Goal: Information Seeking & Learning: Learn about a topic

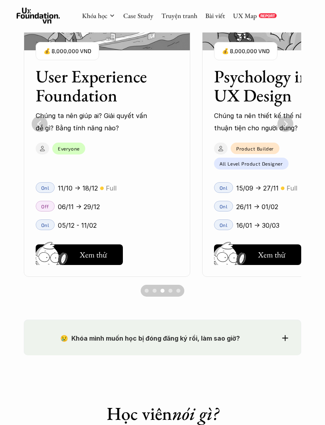
scroll to position [622, 0]
click at [86, 249] on h5 "Xem thử" at bounding box center [93, 254] width 27 height 11
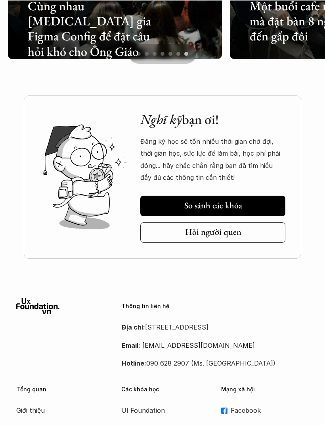
scroll to position [2057, 0]
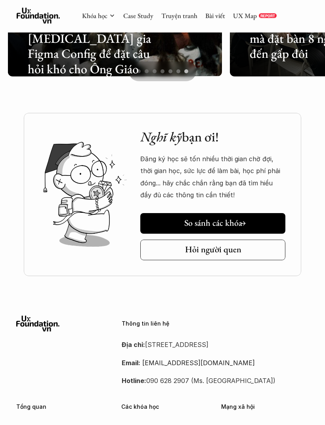
click at [200, 220] on h5 "So sánh các khóa" at bounding box center [213, 223] width 58 height 10
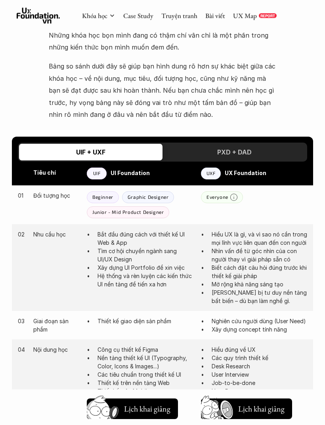
scroll to position [325, 0]
click at [228, 174] on strong "UX Foundation" at bounding box center [246, 173] width 42 height 7
click at [250, 170] on strong "UX Foundation" at bounding box center [246, 173] width 42 height 7
click at [253, 170] on strong "UX Foundation" at bounding box center [246, 173] width 42 height 7
click at [213, 171] on p "UXF" at bounding box center [211, 174] width 9 height 6
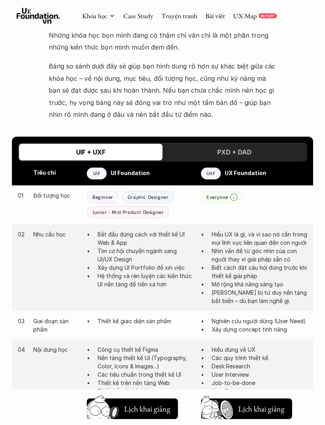
click at [241, 176] on div "UXF UX Foundation" at bounding box center [254, 174] width 106 height 12
click at [140, 175] on p "UI Foundation" at bounding box center [152, 173] width 82 height 11
click at [96, 176] on div "UIF" at bounding box center [97, 174] width 20 height 12
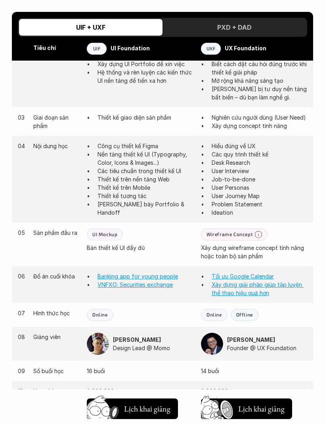
scroll to position [529, 0]
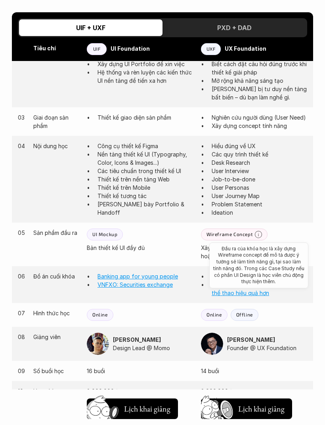
click at [260, 238] on icon at bounding box center [258, 234] width 7 height 7
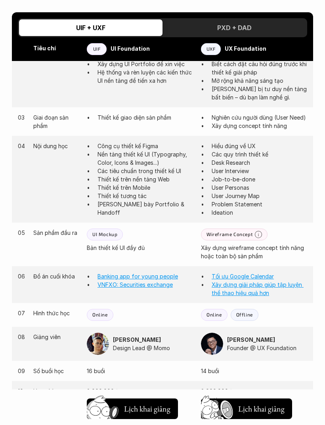
click at [279, 223] on div "04 Nội dung học Công cụ thiết kế Figma Nền tảng thiết kế UI (Typography, Color,…" at bounding box center [162, 179] width 301 height 87
click at [254, 425] on html "Khóa học Case Study Truyện tranh Bài viết UX Map REPORT So sánh khóa học Nên lự…" at bounding box center [162, 256] width 325 height 1571
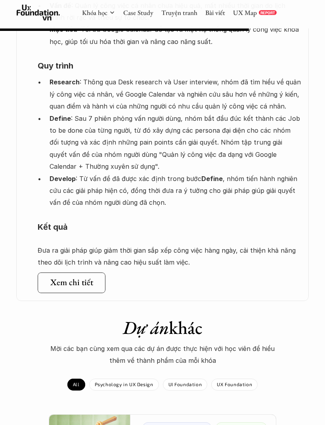
scroll to position [763, 0]
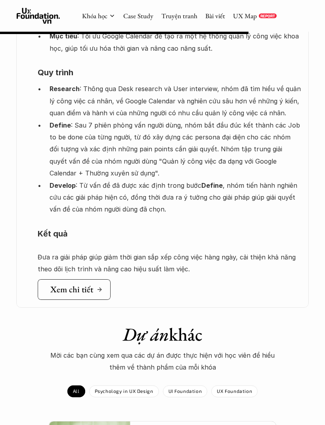
click at [101, 280] on link "Xem chi tiết" at bounding box center [74, 290] width 73 height 21
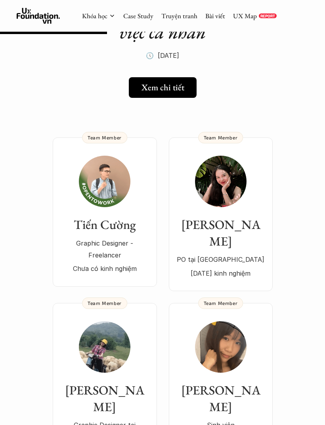
scroll to position [0, 0]
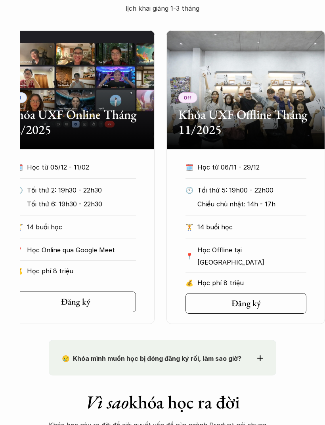
scroll to position [310, 0]
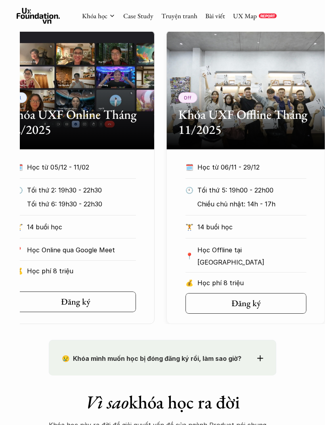
click at [277, 154] on section "Off Khóa UXF Offline Tháng 11/2025 🗓️ Học từ 06/11 - 29/12 🕙 Tối thứ 5: 19h00 -…" at bounding box center [246, 178] width 159 height 294
click at [291, 119] on h2 "Khóa UXF Offline Tháng 11/2025" at bounding box center [245, 122] width 135 height 31
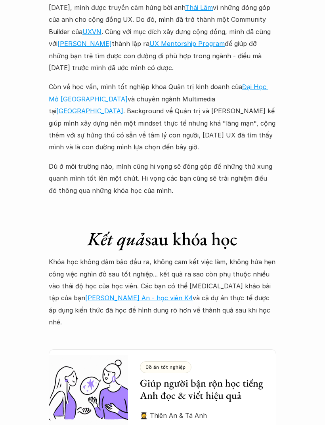
scroll to position [2106, 0]
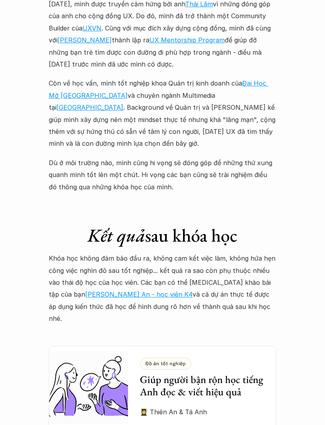
click at [193, 291] on link "Hồ Vũ Thiên An - học viên K4" at bounding box center [138, 295] width 107 height 8
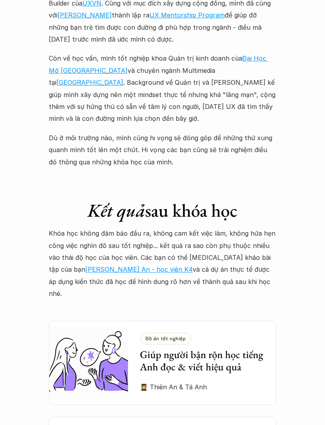
scroll to position [2132, 0]
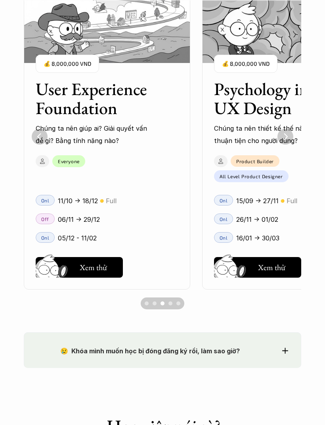
scroll to position [605, 0]
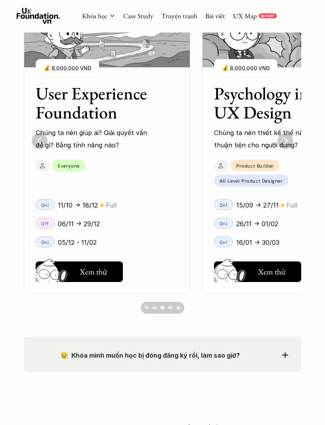
click at [158, 162] on div "Everyone" at bounding box center [103, 164] width 158 height 16
click at [101, 277] on button "Hay thôi Xem thử" at bounding box center [79, 272] width 87 height 21
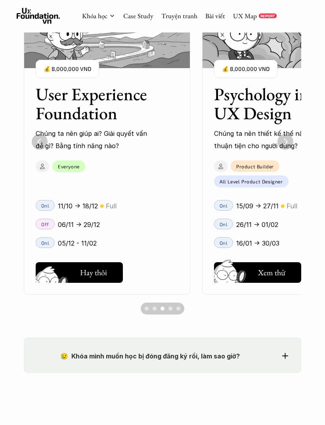
scroll to position [606, 0]
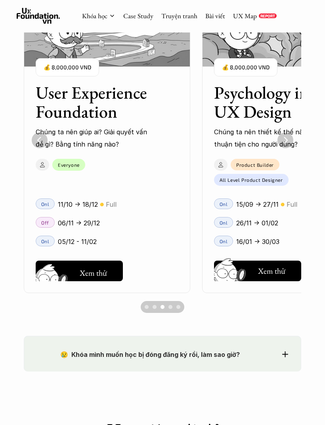
click at [140, 170] on div "Everyone" at bounding box center [103, 170] width 158 height 31
click at [107, 272] on h5 "Xem thử" at bounding box center [93, 271] width 27 height 11
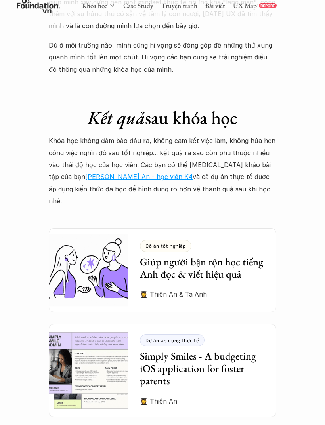
scroll to position [2225, 0]
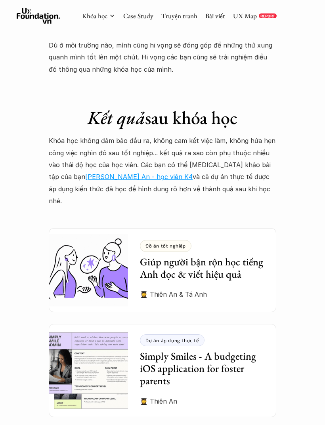
click at [193, 173] on link "[PERSON_NAME] An - học viên K4" at bounding box center [138, 177] width 107 height 8
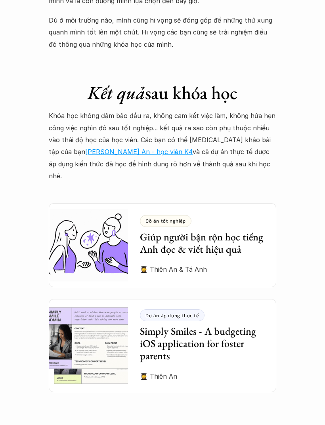
scroll to position [2250, 0]
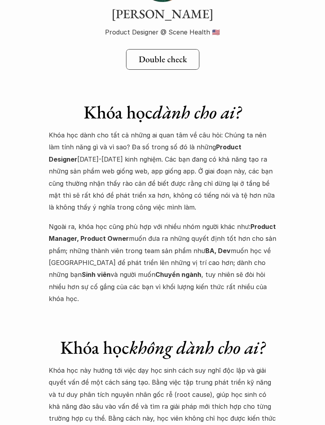
scroll to position [3087, 0]
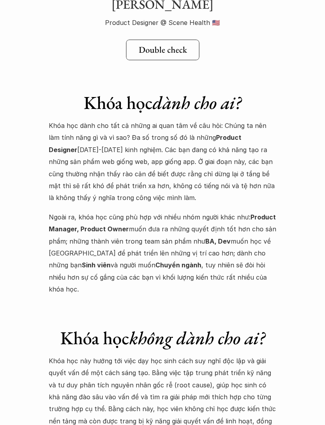
click at [234, 120] on p "Khóa học dành cho tất cả những ai quan tâm về câu hỏi: Chúng ta nên làm tính nă…" at bounding box center [163, 162] width 228 height 84
click at [229, 120] on p "Khóa học dành cho tất cả những ai quan tâm về câu hỏi: Chúng ta nên làm tính nă…" at bounding box center [163, 162] width 228 height 84
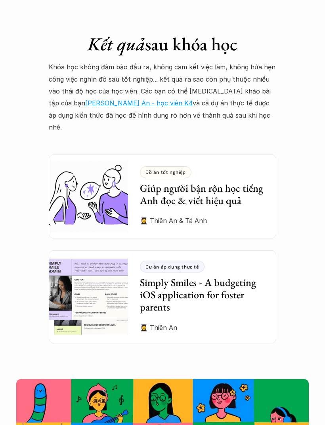
scroll to position [2301, 0]
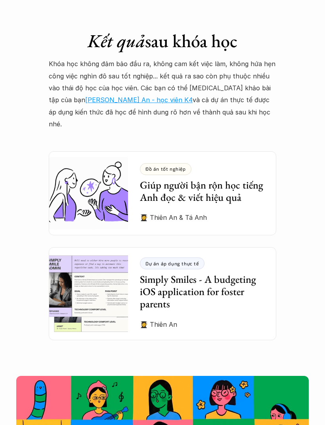
click at [219, 274] on h3 "Simply Smiles - A budgeting iOS application for foster parents" at bounding box center [202, 292] width 125 height 37
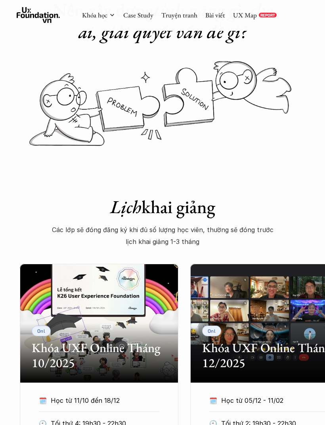
scroll to position [0, 0]
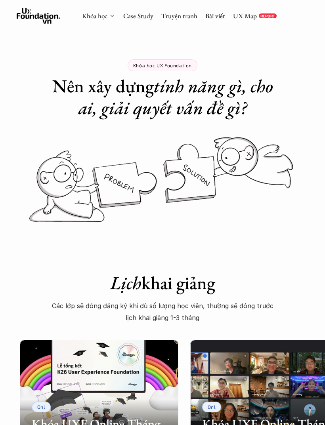
click at [109, 15] on icon at bounding box center [112, 16] width 6 height 6
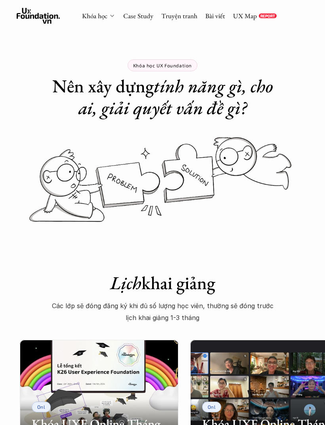
click at [102, 14] on link "Khóa học" at bounding box center [94, 15] width 25 height 9
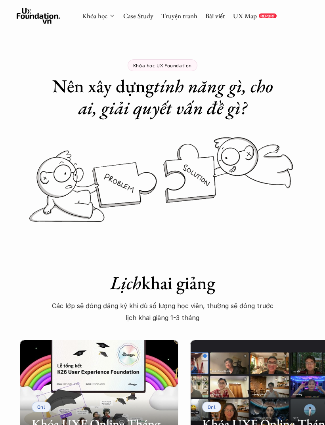
click at [102, 20] on link "Khóa học" at bounding box center [94, 15] width 25 height 9
click at [106, 16] on link "Khóa học" at bounding box center [94, 15] width 25 height 9
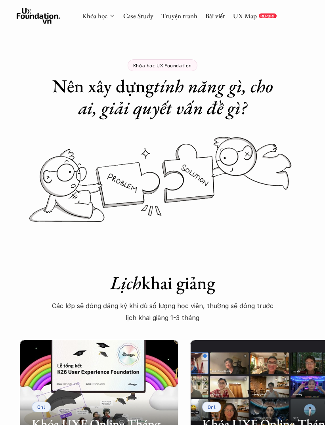
click at [107, 17] on link "Khóa học" at bounding box center [94, 15] width 25 height 9
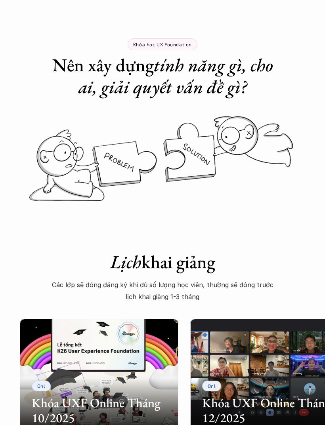
scroll to position [23, 0]
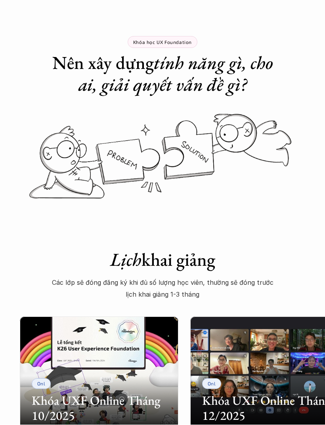
click at [190, 47] on div "Khóa học UX Foundation" at bounding box center [163, 42] width 70 height 12
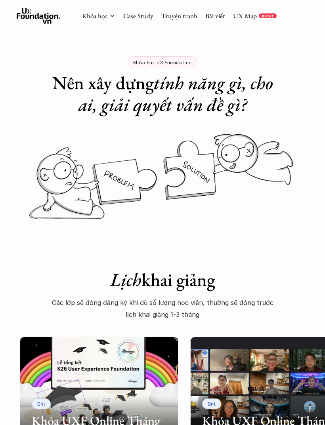
scroll to position [0, 0]
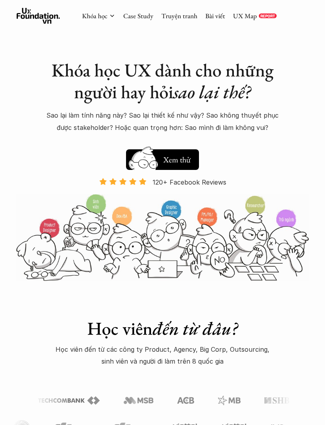
click at [50, 17] on icon at bounding box center [39, 16] width 44 height 16
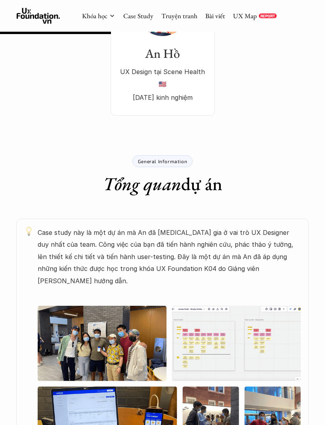
scroll to position [244, 0]
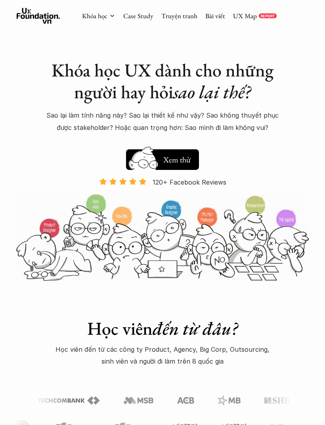
click at [104, 11] on div "Khóa học Case Study Truyện tranh Bài viết UX Map REPORT" at bounding box center [179, 16] width 195 height 16
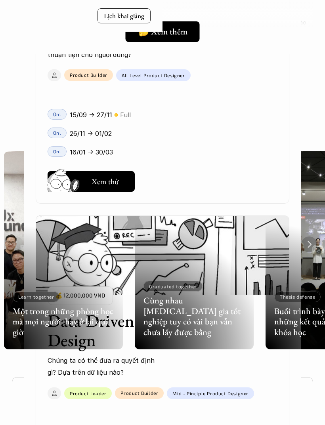
click at [105, 333] on h5 "Một trong những phòng học mà mọi người hay ở lại quá giờ" at bounding box center [63, 322] width 101 height 31
click at [102, 317] on h5 "Một trong những phòng học mà mọi người hay ở lại quá giờ" at bounding box center [63, 322] width 101 height 31
click at [36, 295] on p "Learn together" at bounding box center [36, 297] width 36 height 6
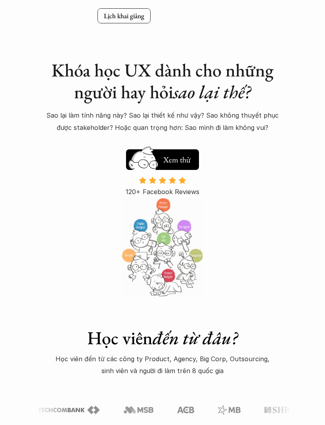
click at [185, 159] on h5 "Xem thử" at bounding box center [176, 159] width 27 height 11
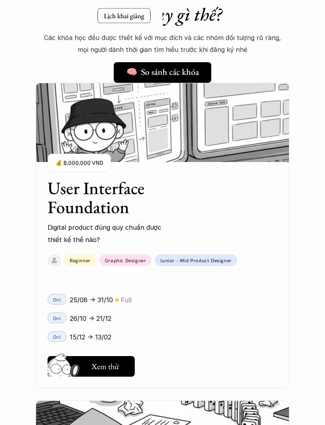
scroll to position [494, 0]
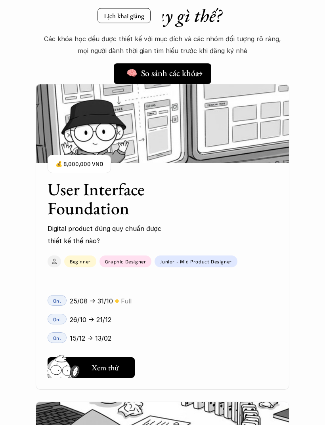
scroll to position [495, 0]
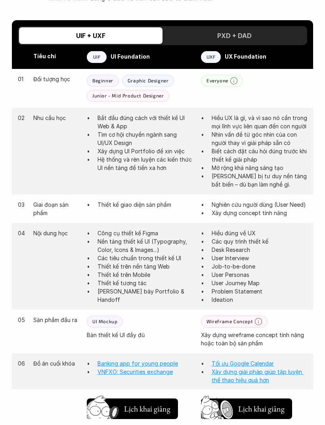
scroll to position [441, 0]
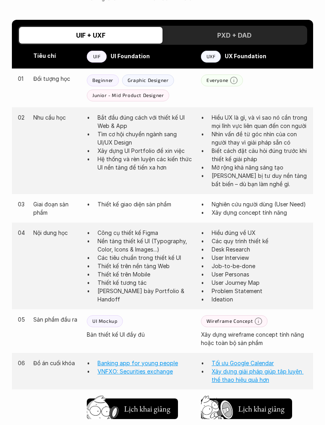
click at [269, 33] on div "PXD + DAD" at bounding box center [235, 35] width 144 height 17
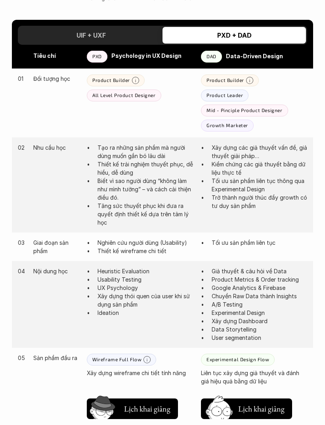
click at [149, 33] on div "UIF + UXF" at bounding box center [91, 35] width 144 height 17
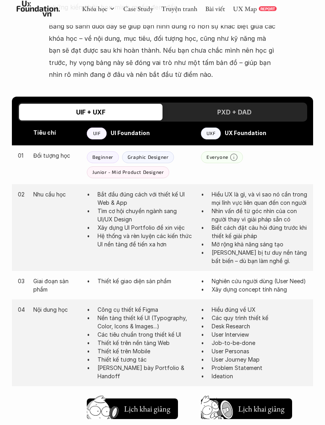
scroll to position [365, 0]
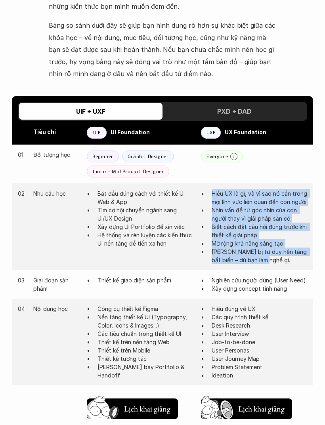
copy ul "Hiểu UX là gì, và vì sao nó cần trong mọi lĩnh vực liên quan đến con người Nhìn…"
